Goal: Task Accomplishment & Management: Manage account settings

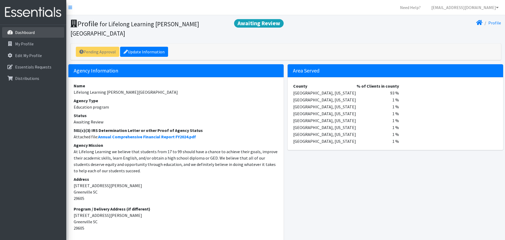
click at [20, 32] on p "Dashboard" at bounding box center [25, 32] width 20 height 5
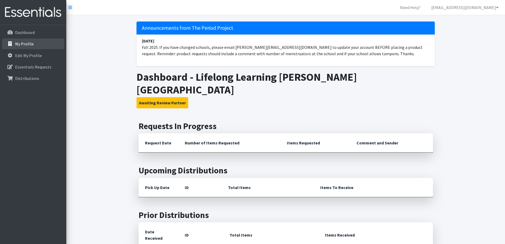
click at [24, 42] on p "My Profile" at bounding box center [24, 43] width 19 height 5
